Goal: Task Accomplishment & Management: Use online tool/utility

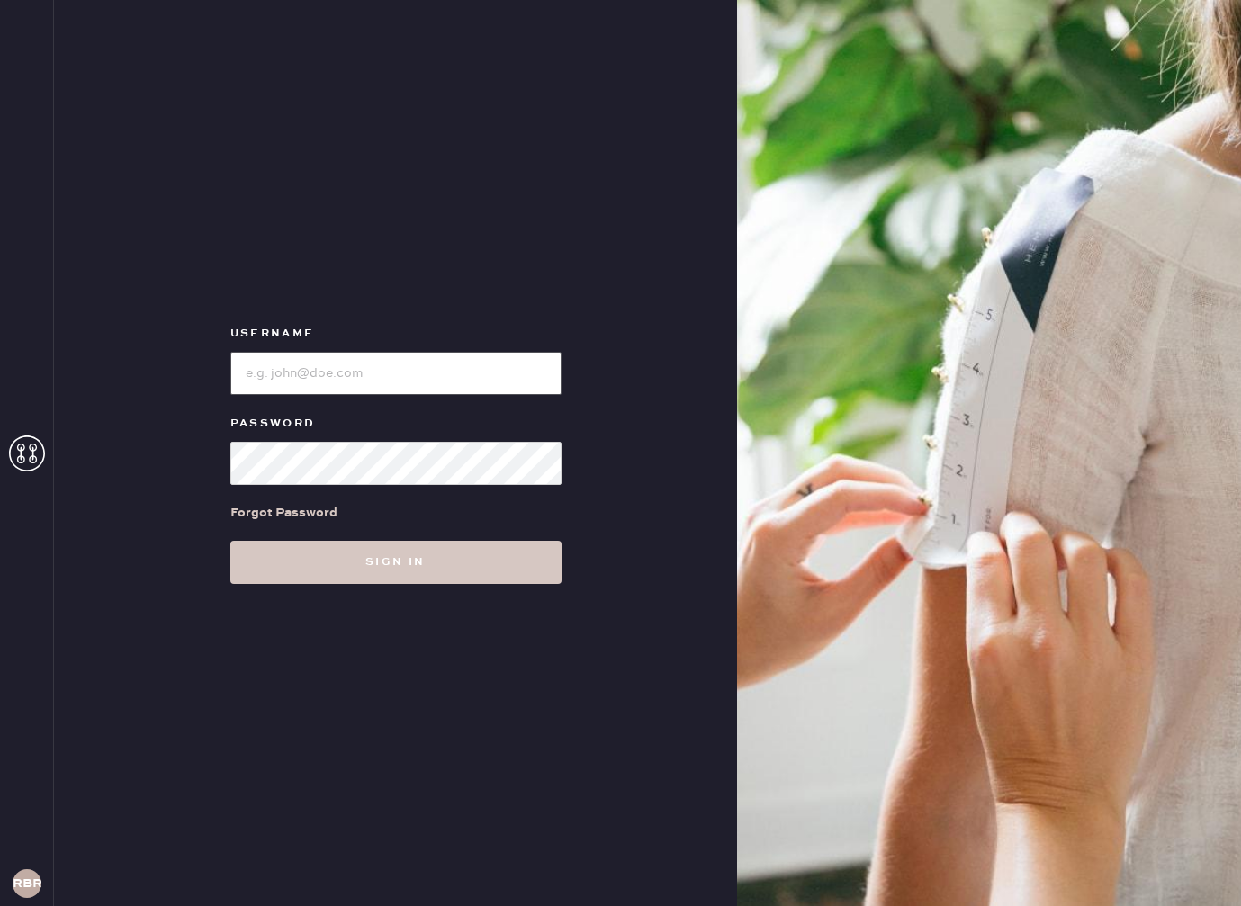
type input "reformationbethesdarow"
click at [512, 588] on div "Username Password Forgot Password Sign in" at bounding box center [395, 453] width 683 height 906
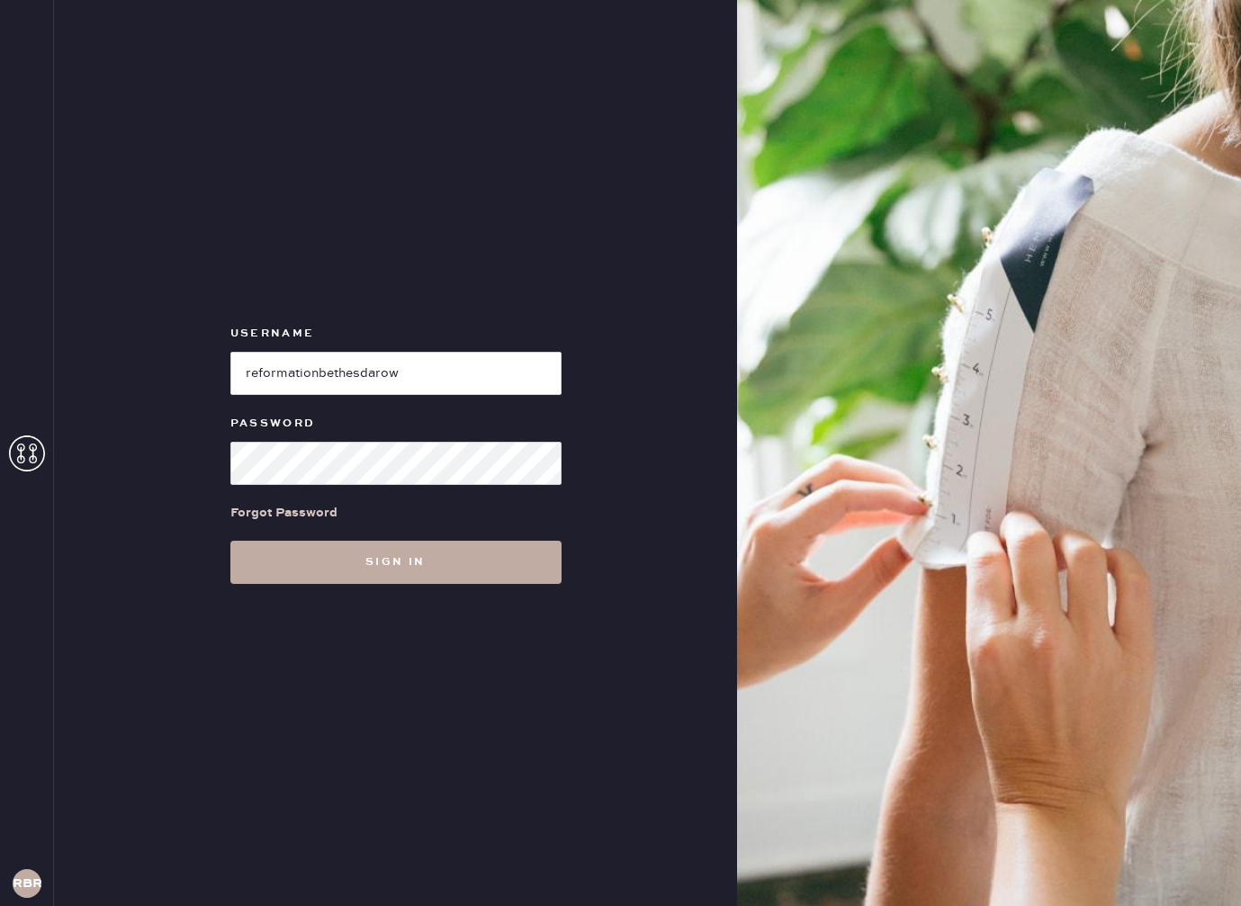
click at [536, 575] on button "Sign in" at bounding box center [395, 562] width 331 height 43
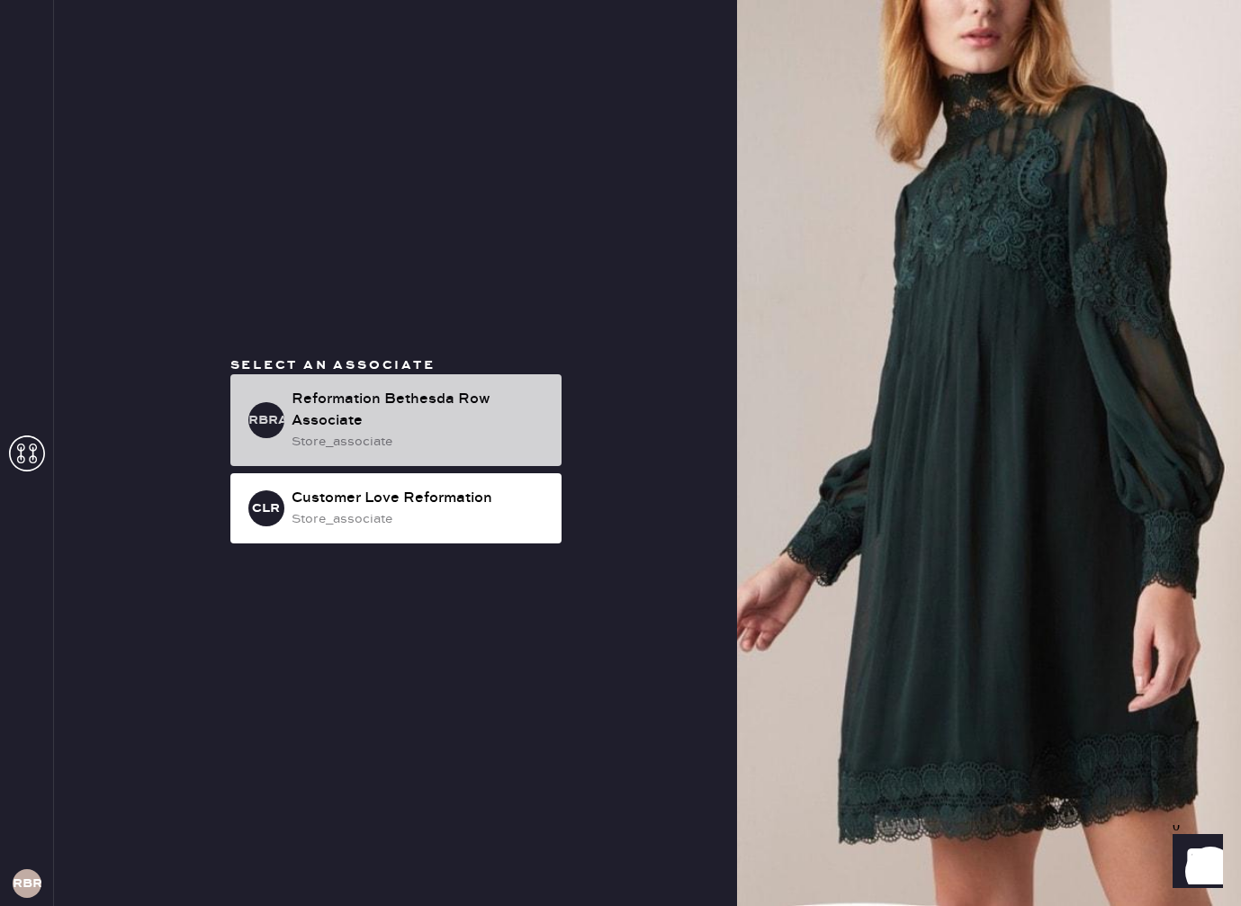
click at [471, 434] on div "store_associate" at bounding box center [420, 442] width 256 height 20
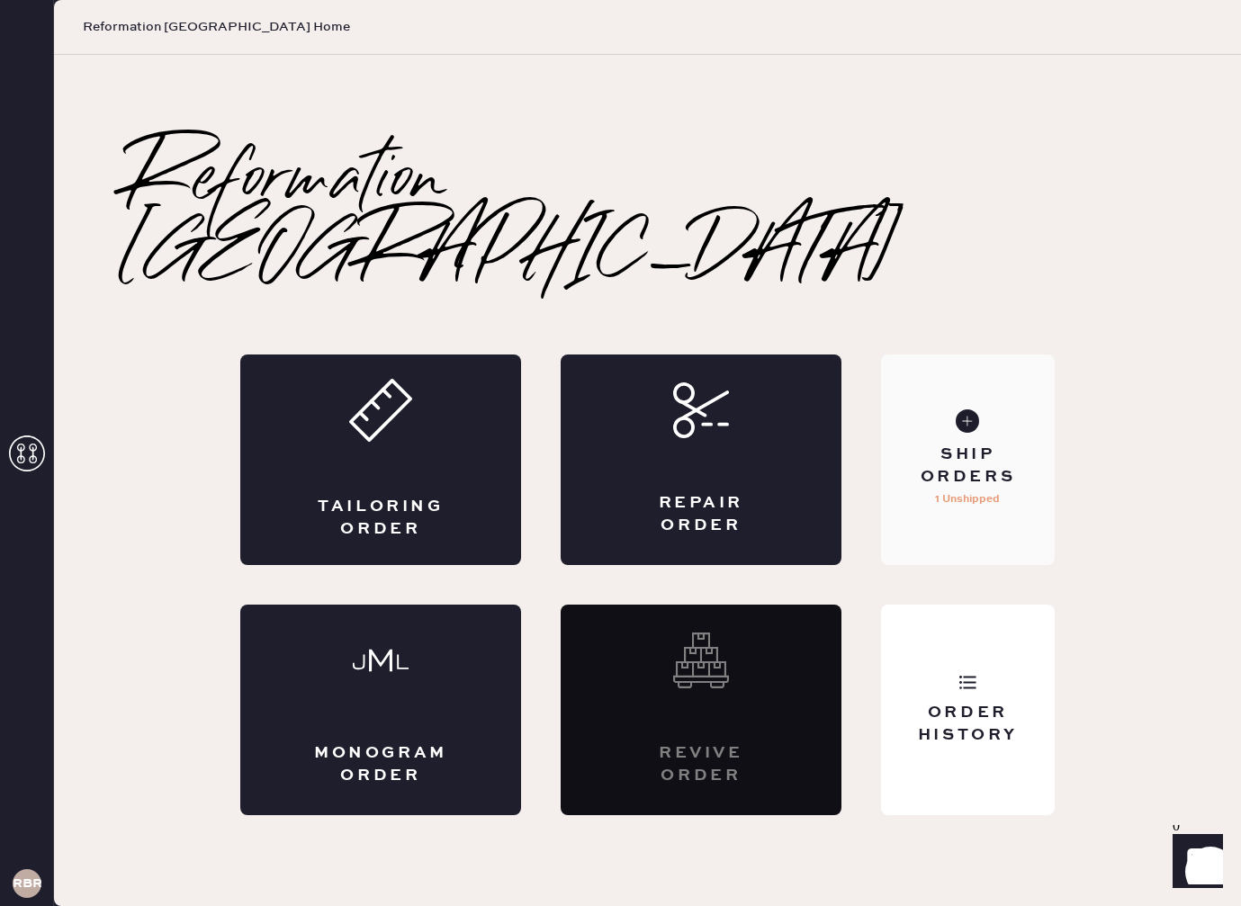
click at [975, 444] on div "Ship Orders" at bounding box center [968, 466] width 145 height 45
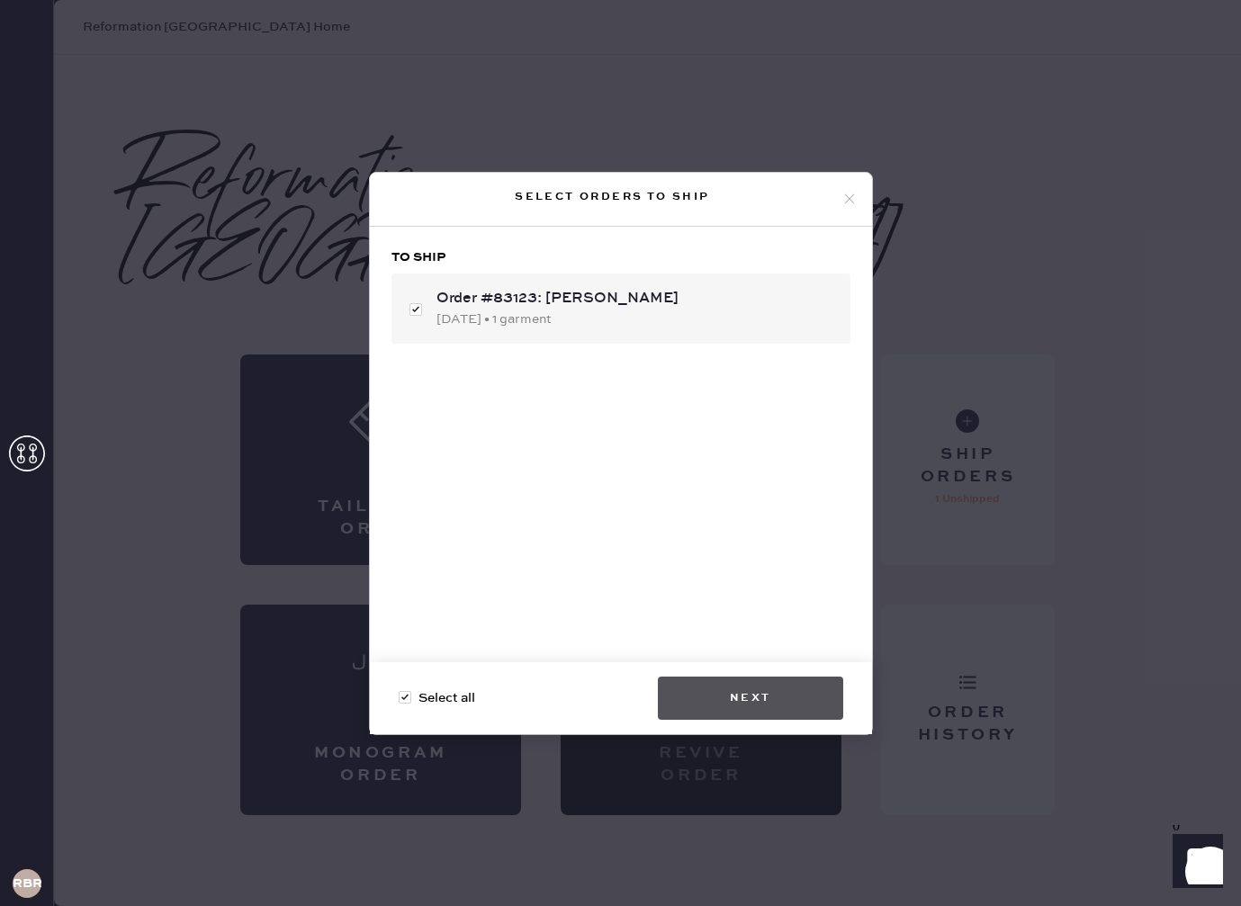
click at [784, 684] on button "Next" at bounding box center [750, 698] width 185 height 43
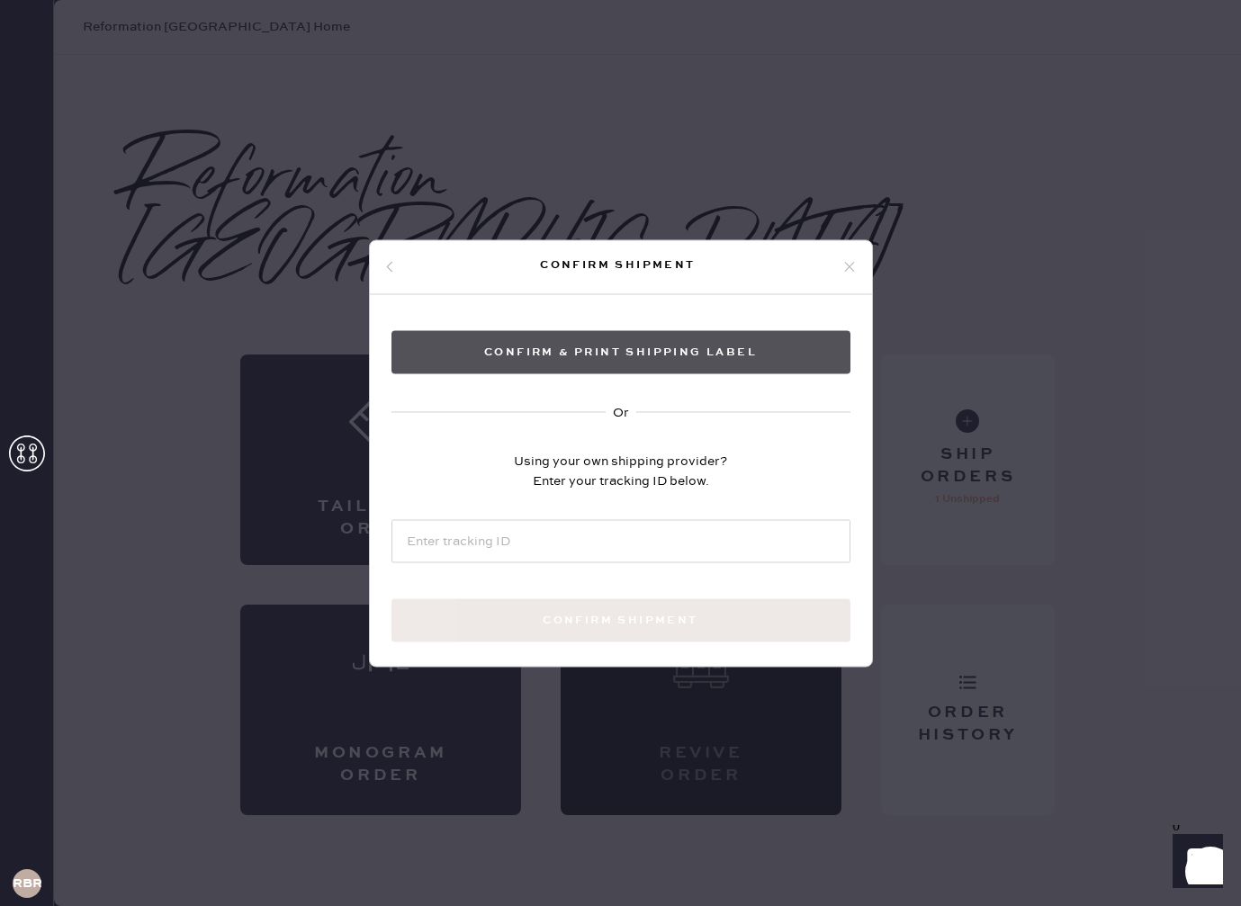
click at [763, 361] on button "Confirm & Print shipping label" at bounding box center [621, 351] width 459 height 43
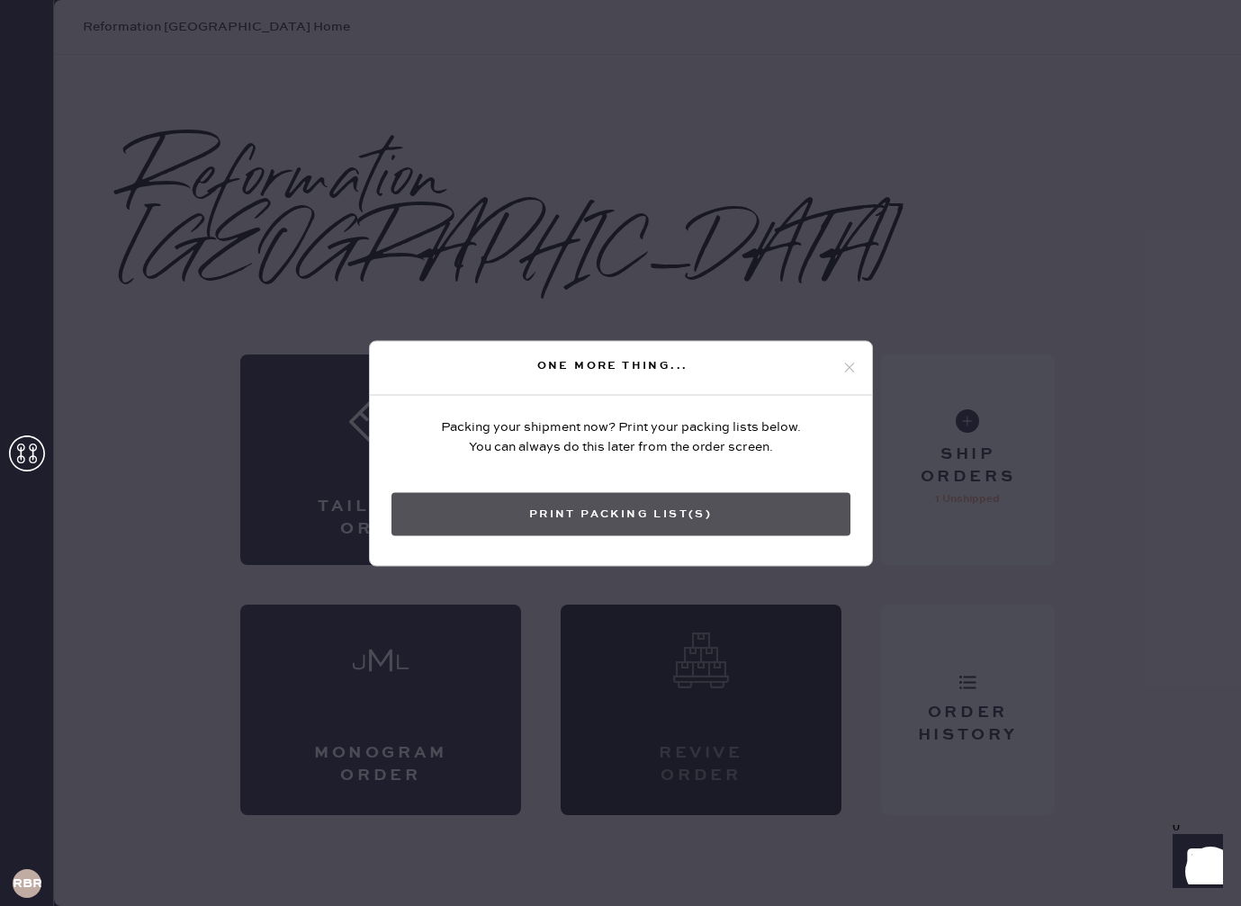
drag, startPoint x: 740, startPoint y: 515, endPoint x: 1220, endPoint y: 431, distance: 487.0
click at [740, 515] on button "Print Packing List(s)" at bounding box center [621, 513] width 459 height 43
